Goal: Task Accomplishment & Management: Use online tool/utility

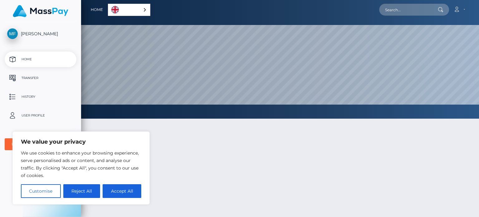
scroll to position [119, 398]
click at [121, 188] on button "Accept All" at bounding box center [122, 191] width 39 height 14
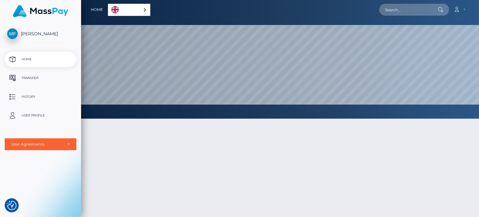
checkbox input "true"
click at [52, 75] on p "Transfer" at bounding box center [40, 77] width 67 height 9
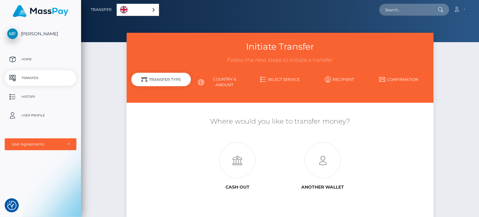
drag, startPoint x: 479, startPoint y: 64, endPoint x: 477, endPoint y: 96, distance: 32.2
click at [477, 96] on div "Initiate Transfer Follow the next steps to initiate a transfer Transfer Type Co…" at bounding box center [280, 135] width 398 height 204
click at [238, 168] on icon at bounding box center [237, 160] width 85 height 36
